Goal: Information Seeking & Learning: Learn about a topic

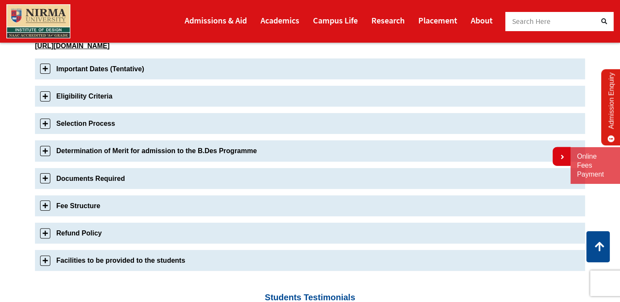
scroll to position [294, 0]
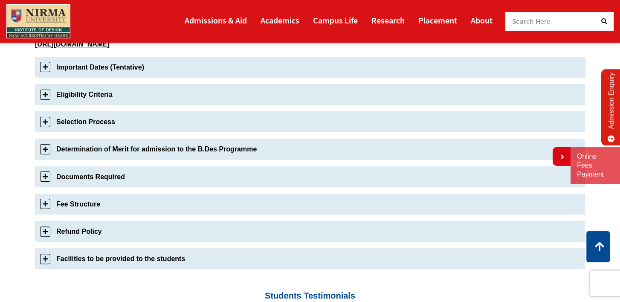
click at [370, 59] on link "Important Dates (Tentative)" at bounding box center [310, 67] width 550 height 21
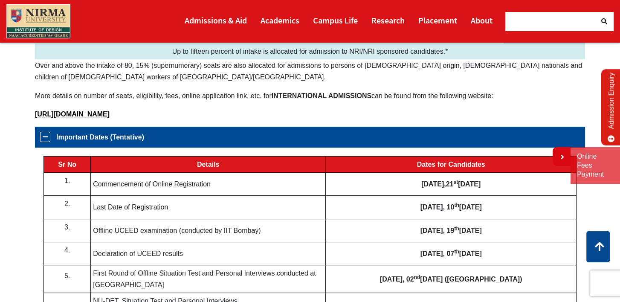
scroll to position [223, 0]
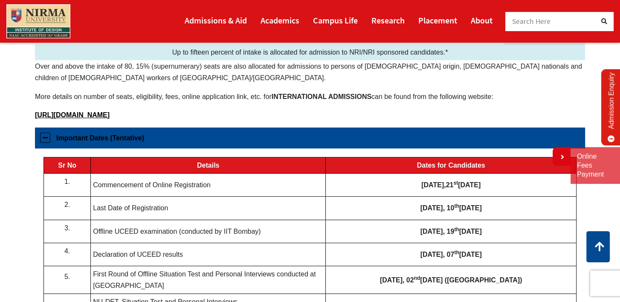
click at [480, 143] on link "Important Dates (Tentative)" at bounding box center [310, 137] width 550 height 21
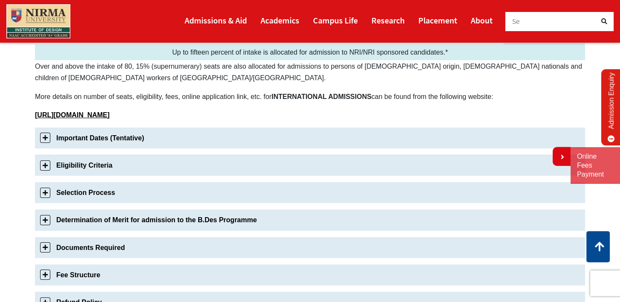
click at [469, 167] on link "Eligibility Criteria" at bounding box center [310, 165] width 550 height 21
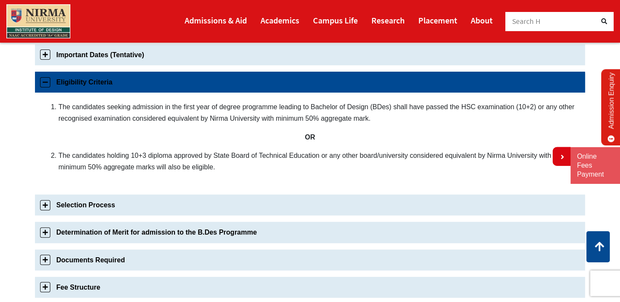
scroll to position [327, 0]
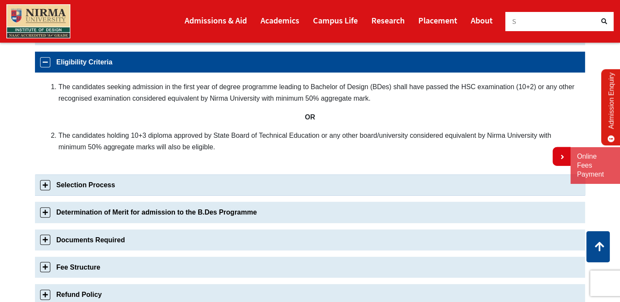
click at [461, 184] on link "Selection Process" at bounding box center [310, 184] width 550 height 21
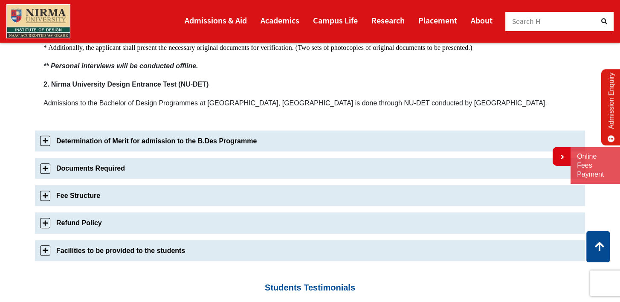
scroll to position [631, 0]
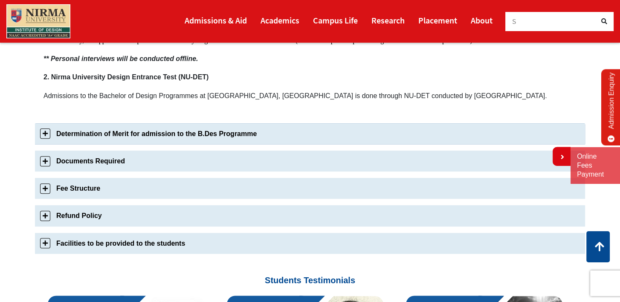
click at [353, 142] on link "Determination of Merit for admission to the B.Des Programme" at bounding box center [310, 133] width 550 height 21
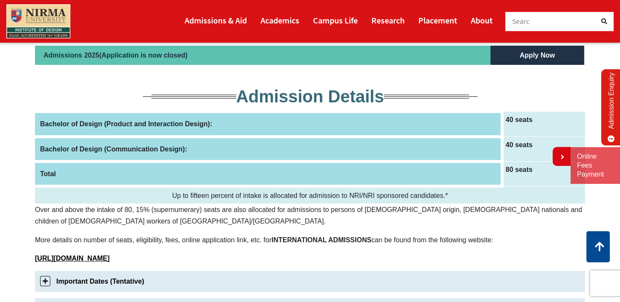
scroll to position [0, 0]
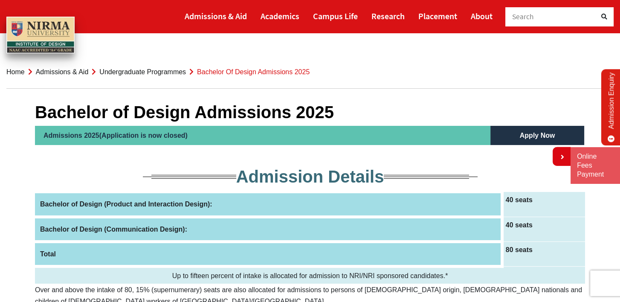
click at [141, 68] on link "Undergraduate Programmes" at bounding box center [142, 71] width 87 height 7
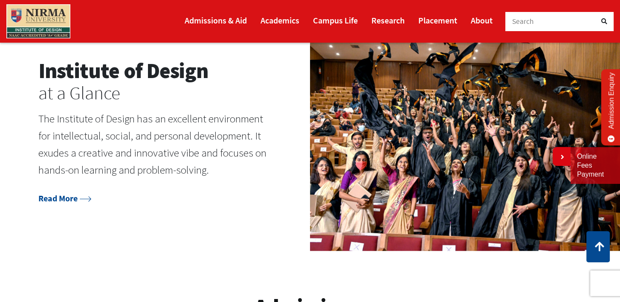
scroll to position [973, 0]
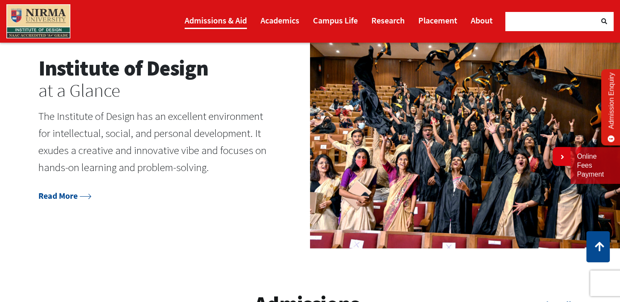
click at [231, 18] on link "Admissions & Aid" at bounding box center [216, 20] width 62 height 17
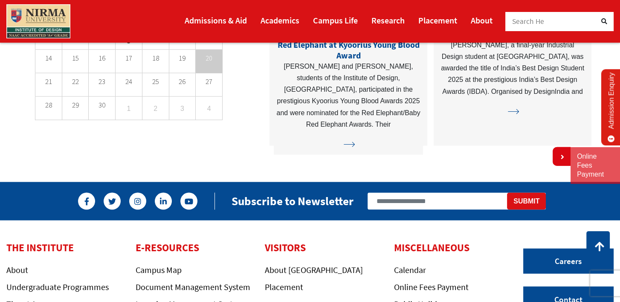
scroll to position [2255, 0]
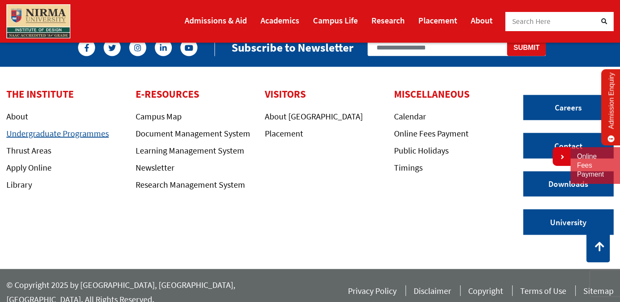
click at [88, 134] on link "Undergraduate Programmes" at bounding box center [57, 133] width 102 height 11
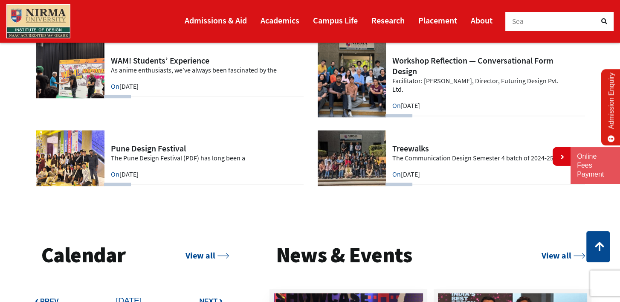
scroll to position [1775, 0]
